Goal: Obtain resource: Obtain resource

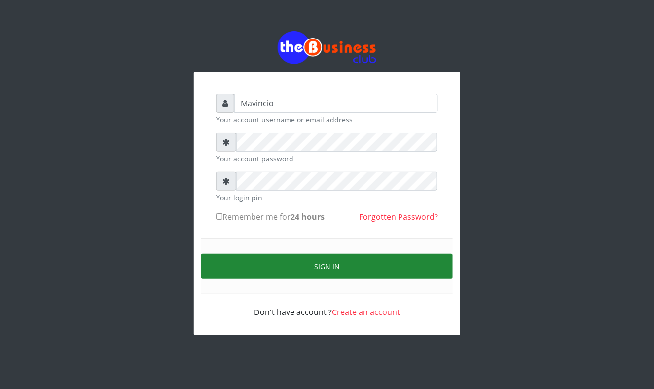
click at [314, 261] on button "Sign in" at bounding box center [327, 266] width 252 height 25
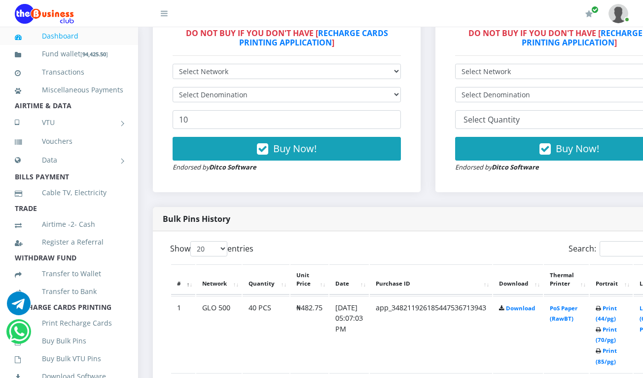
scroll to position [334, 0]
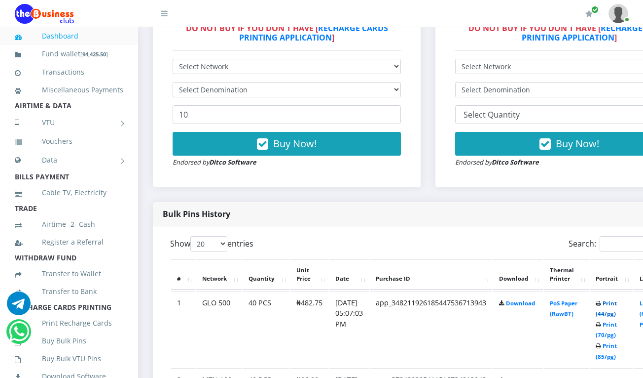
click at [613, 304] on link "Print (44/pg)" at bounding box center [606, 308] width 21 height 18
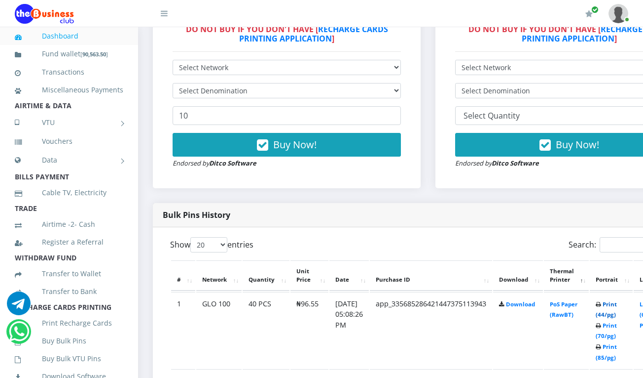
scroll to position [334, 0]
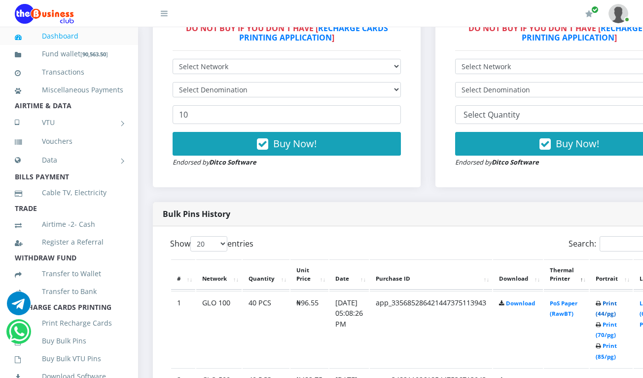
click at [617, 305] on link "Print (44/pg)" at bounding box center [606, 308] width 21 height 18
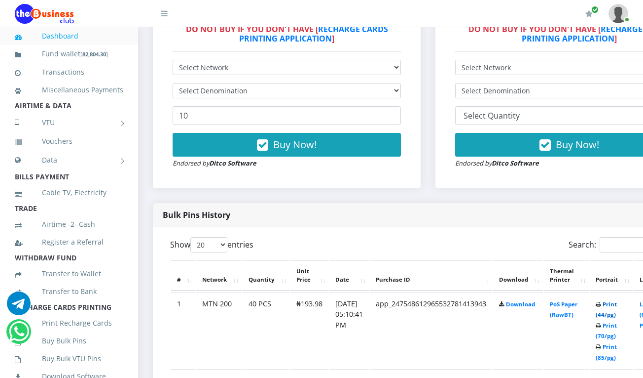
click at [617, 301] on link "Print (44/pg)" at bounding box center [606, 309] width 21 height 18
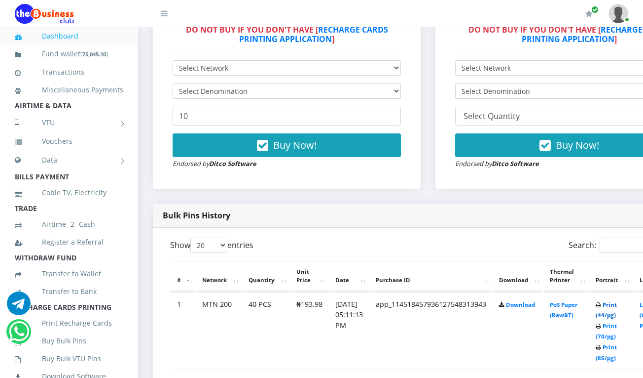
click at [617, 306] on link "Print (44/pg)" at bounding box center [606, 310] width 21 height 18
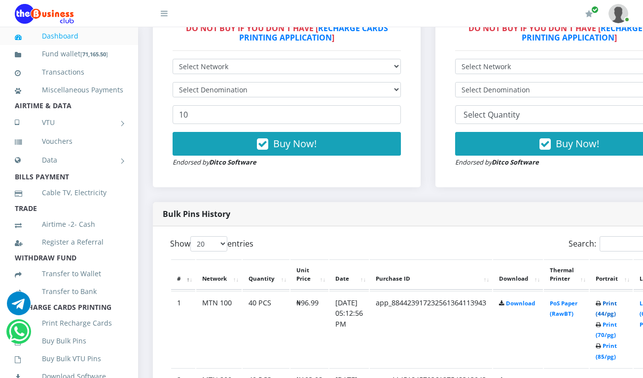
click at [617, 303] on link "Print (44/pg)" at bounding box center [606, 308] width 21 height 18
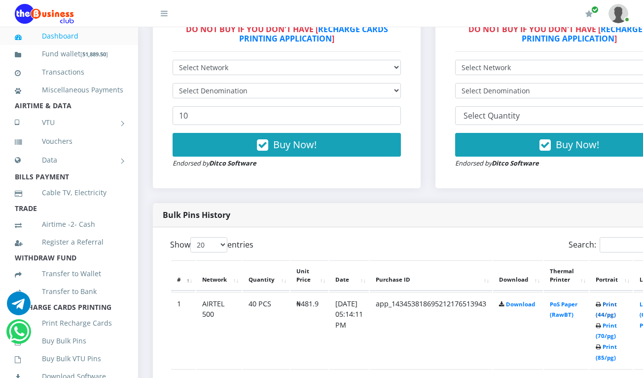
click at [617, 305] on link "Print (44/pg)" at bounding box center [606, 309] width 21 height 18
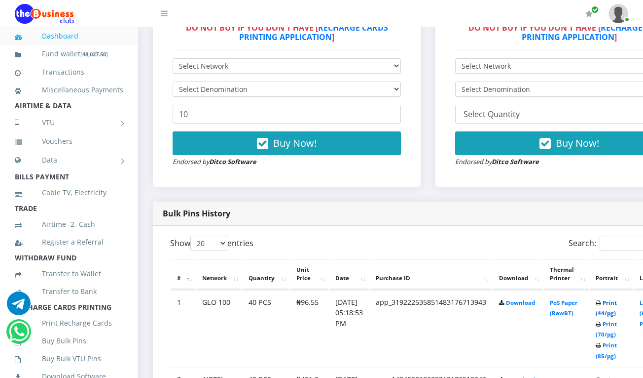
click at [617, 302] on link "Print (44/pg)" at bounding box center [606, 308] width 21 height 18
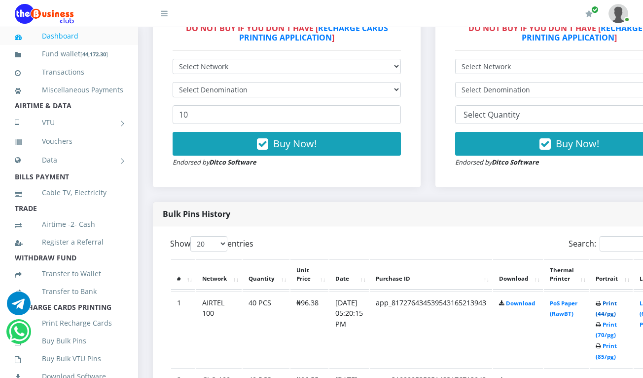
click at [617, 303] on link "Print (44/pg)" at bounding box center [606, 308] width 21 height 18
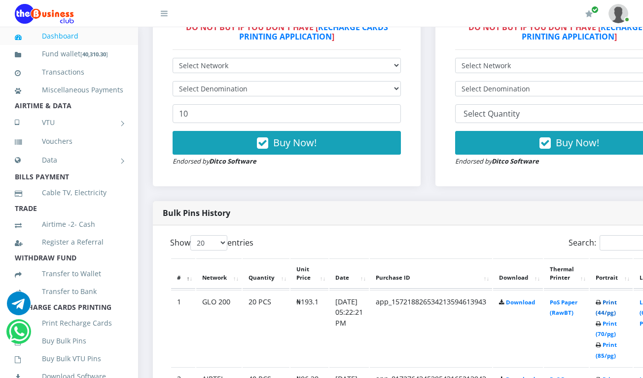
click at [616, 302] on link "Print (44/pg)" at bounding box center [606, 307] width 21 height 18
